Goal: Complete application form

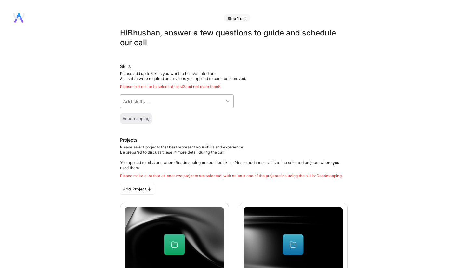
click at [195, 103] on div "Add skills..." at bounding box center [171, 101] width 103 height 13
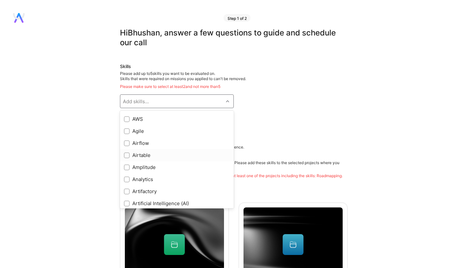
scroll to position [12, 0]
click at [132, 121] on div "AWS" at bounding box center [177, 118] width 106 height 7
checkbox input "true"
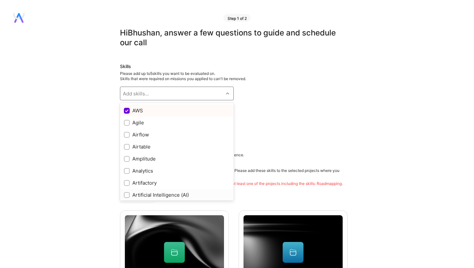
click at [172, 193] on div "Artificial Intelligence (AI)" at bounding box center [177, 194] width 106 height 7
checkbox input "true"
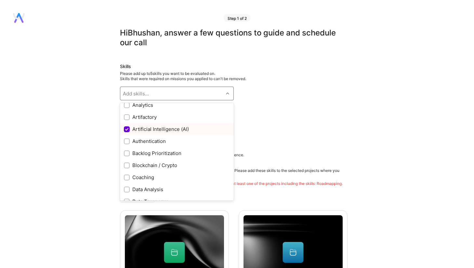
scroll to position [78, 0]
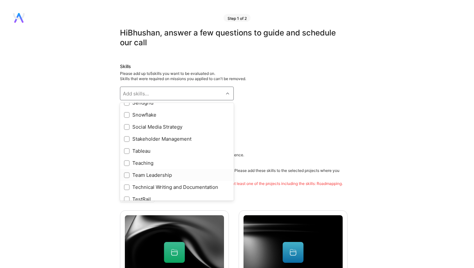
click at [149, 177] on div "Team Leadership" at bounding box center [177, 174] width 106 height 7
checkbox input "true"
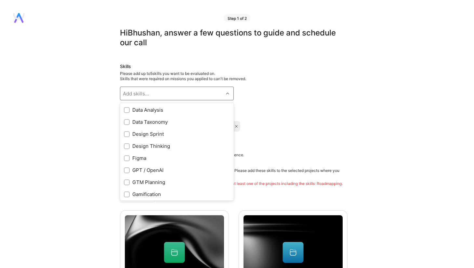
scroll to position [157, 0]
click at [163, 168] on div "GPT / OpenAI" at bounding box center [177, 170] width 106 height 7
checkbox input "true"
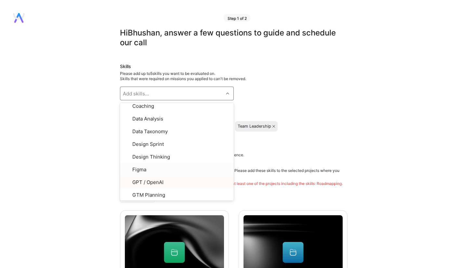
click at [317, 145] on h3 "Projects" at bounding box center [234, 148] width 228 height 8
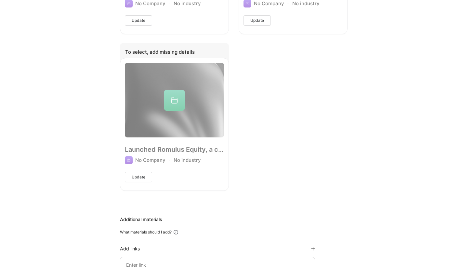
scroll to position [779, 0]
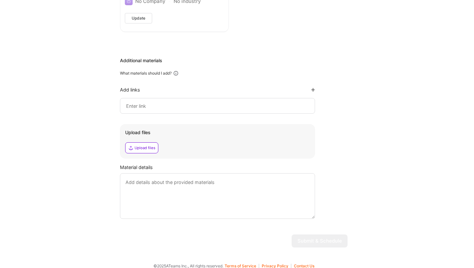
click at [213, 102] on input at bounding box center [218, 106] width 184 height 8
click at [145, 145] on div "Upload files" at bounding box center [145, 147] width 21 height 5
click at [153, 102] on input at bounding box center [218, 106] width 184 height 8
paste input "[URL][DOMAIN_NAME]"
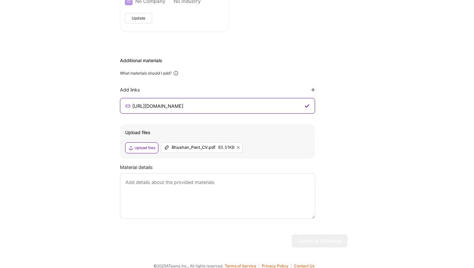
type input "[URL][DOMAIN_NAME]"
click at [278, 194] on textarea at bounding box center [217, 196] width 195 height 46
type textarea "f"
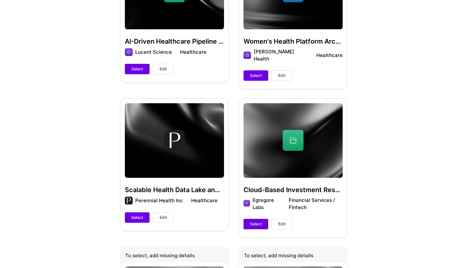
scroll to position [261, 0]
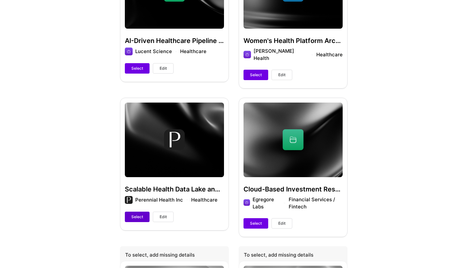
click at [140, 214] on span "Select" at bounding box center [137, 217] width 12 height 6
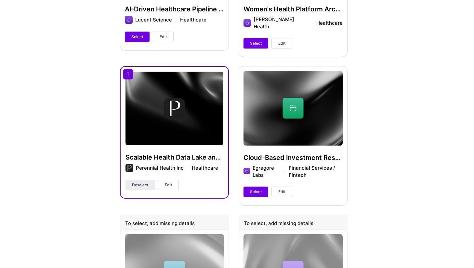
scroll to position [293, 0]
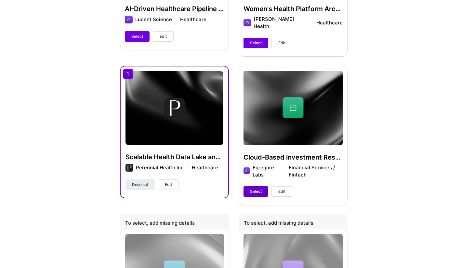
click at [250, 186] on button "Select" at bounding box center [256, 191] width 25 height 10
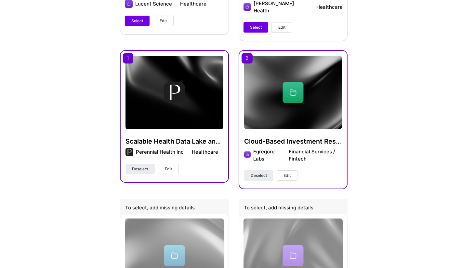
scroll to position [309, 0]
click at [258, 172] on span "Deselect" at bounding box center [259, 175] width 16 height 6
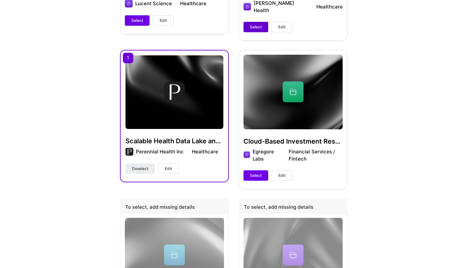
click at [260, 24] on span "Select" at bounding box center [256, 27] width 12 height 6
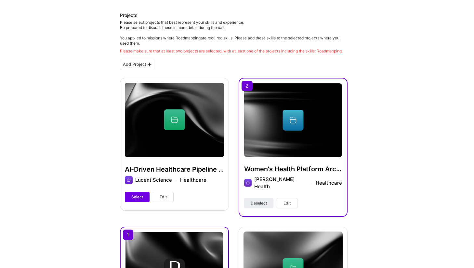
scroll to position [132, 0]
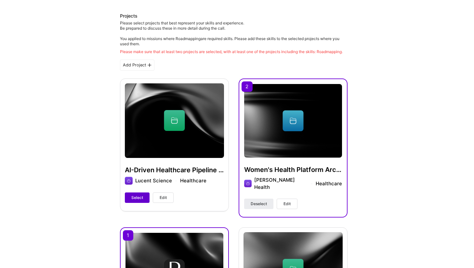
click at [133, 199] on span "Select" at bounding box center [137, 198] width 12 height 6
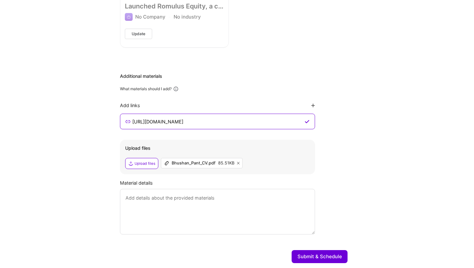
scroll to position [771, 0]
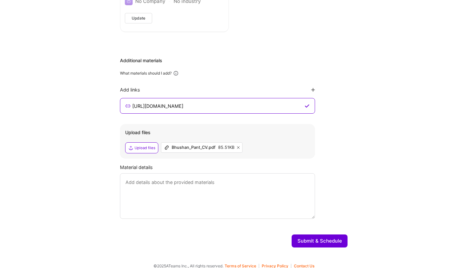
click at [308, 234] on button "Submit & Schedule" at bounding box center [320, 240] width 56 height 13
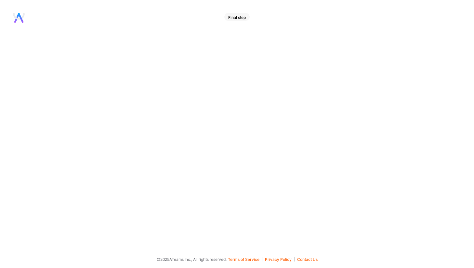
click at [327, 233] on div "Final step" at bounding box center [237, 127] width 474 height 229
